Goal: Task Accomplishment & Management: Manage account settings

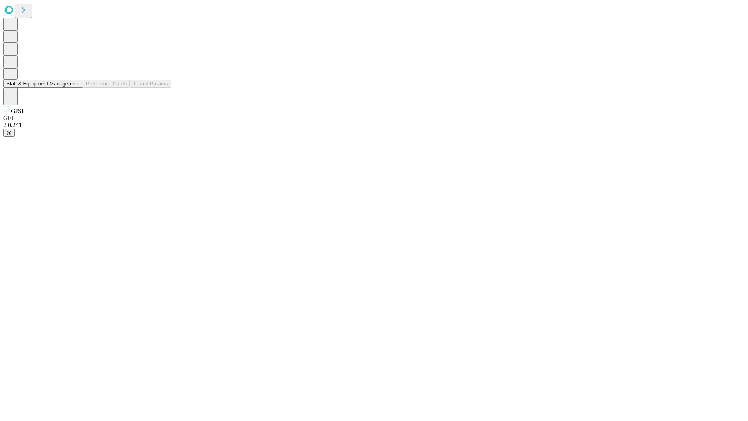
click at [74, 88] on button "Staff & Equipment Management" at bounding box center [43, 84] width 80 height 8
